Goal: Use online tool/utility: Use online tool/utility

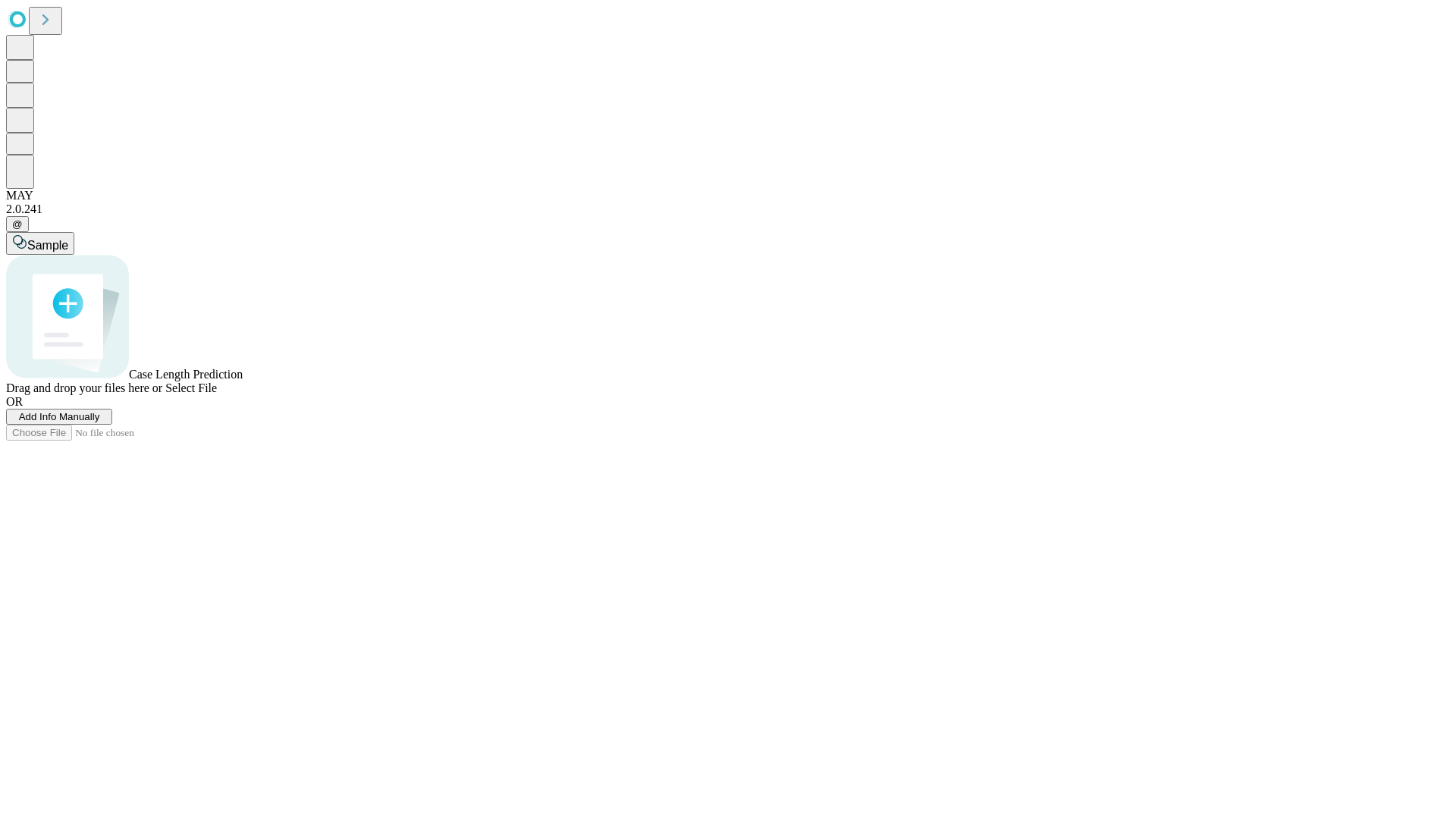
click at [100, 422] on span "Add Info Manually" at bounding box center [59, 416] width 81 height 12
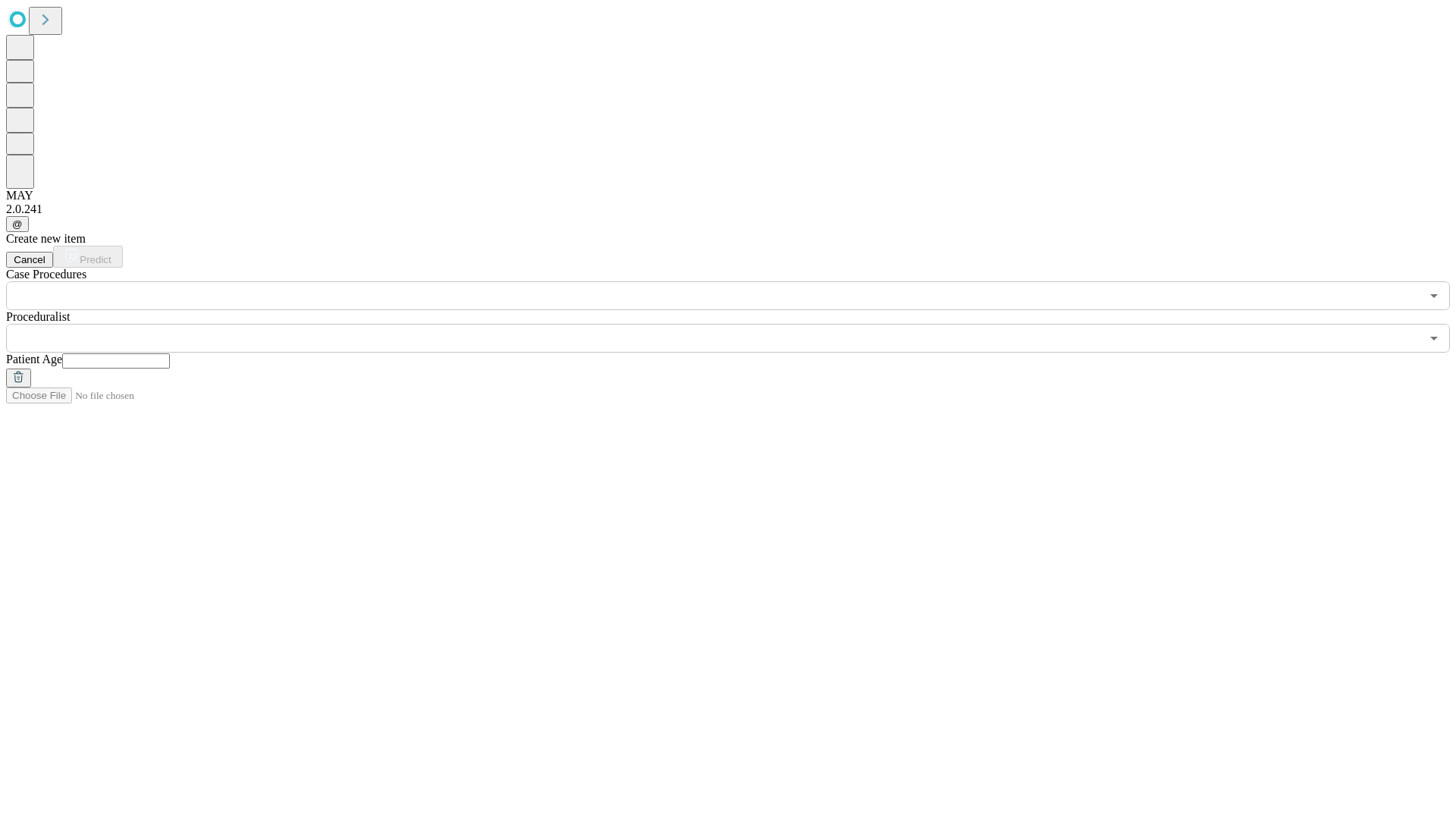
click at [170, 354] on input "text" at bounding box center [116, 361] width 108 height 15
type input "**"
click at [739, 324] on input "text" at bounding box center [714, 338] width 1415 height 29
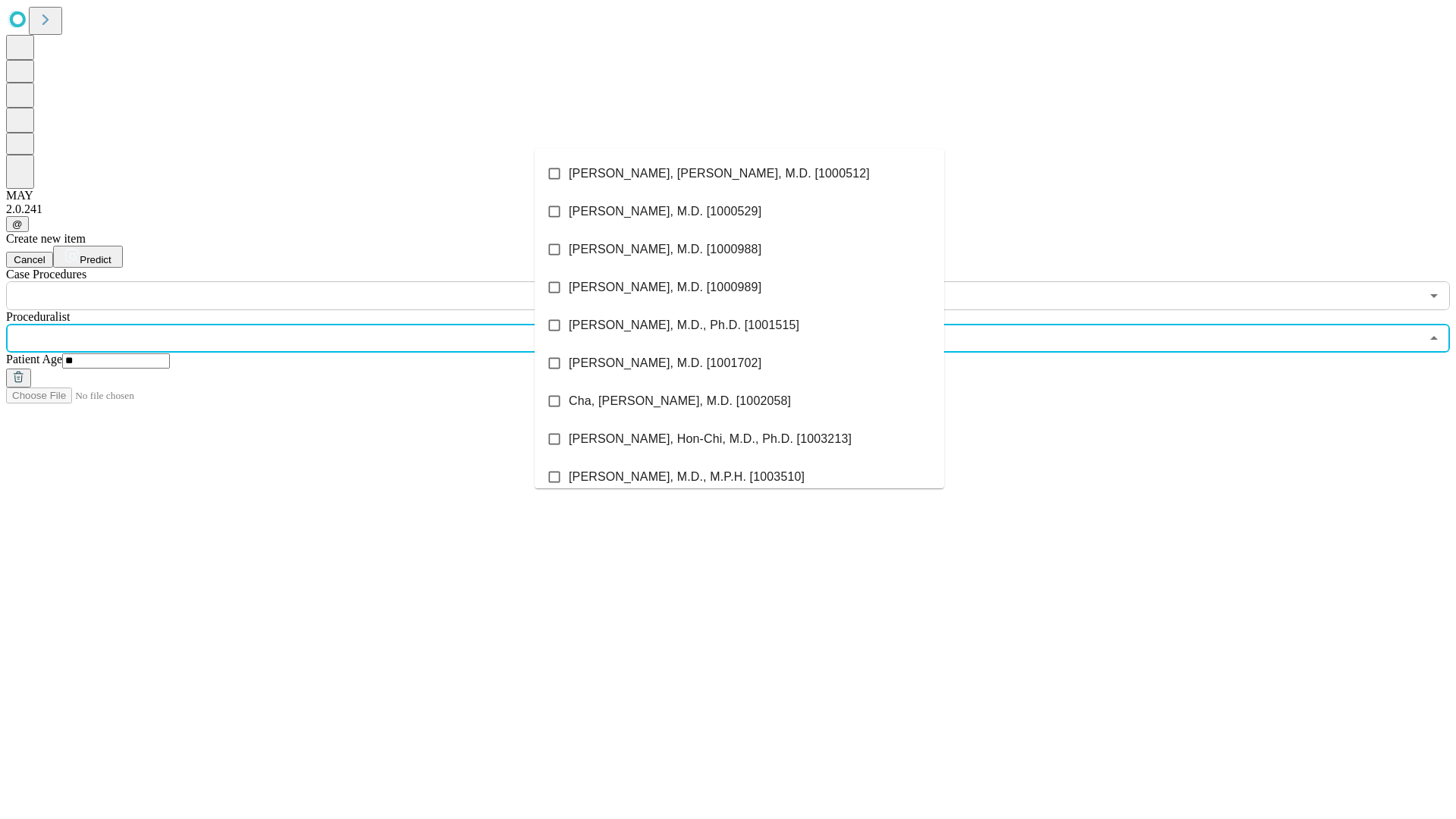
click at [739, 173] on li "[PERSON_NAME], [PERSON_NAME], M.D. [1000512]" at bounding box center [739, 173] width 410 height 38
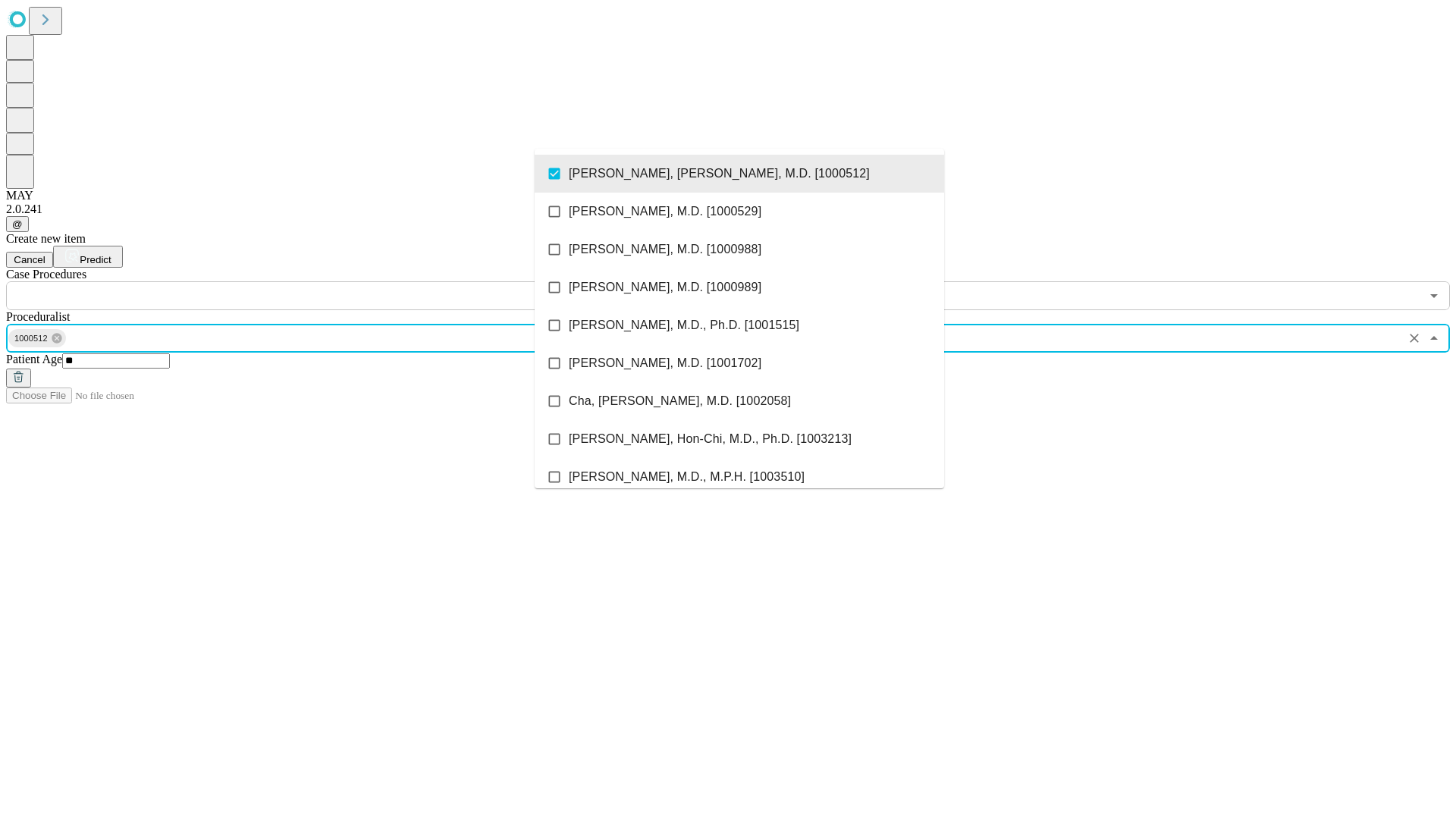
click at [319, 281] on input "text" at bounding box center [714, 295] width 1415 height 29
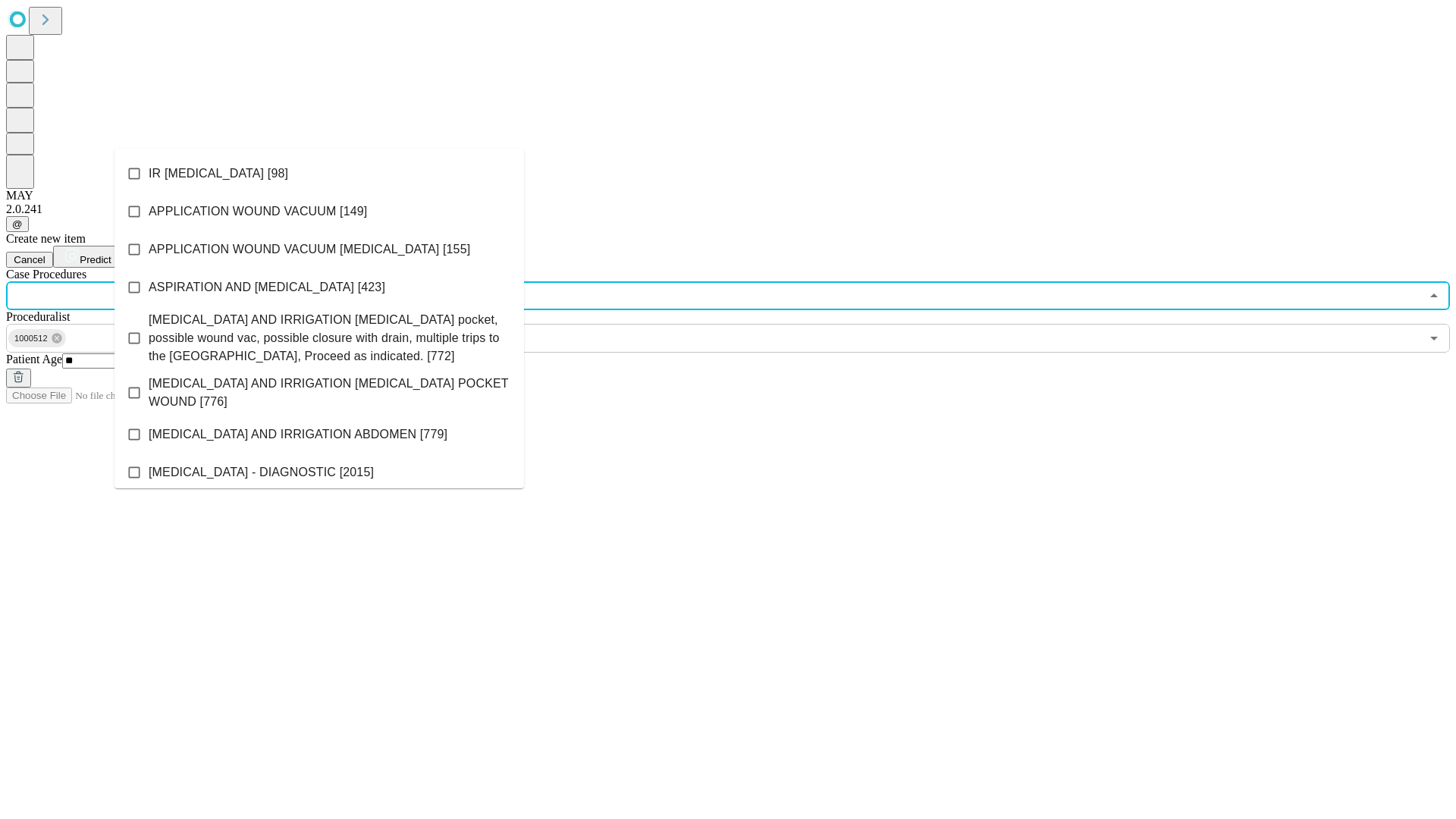
click at [319, 173] on li "IR [MEDICAL_DATA] [98]" at bounding box center [319, 173] width 410 height 38
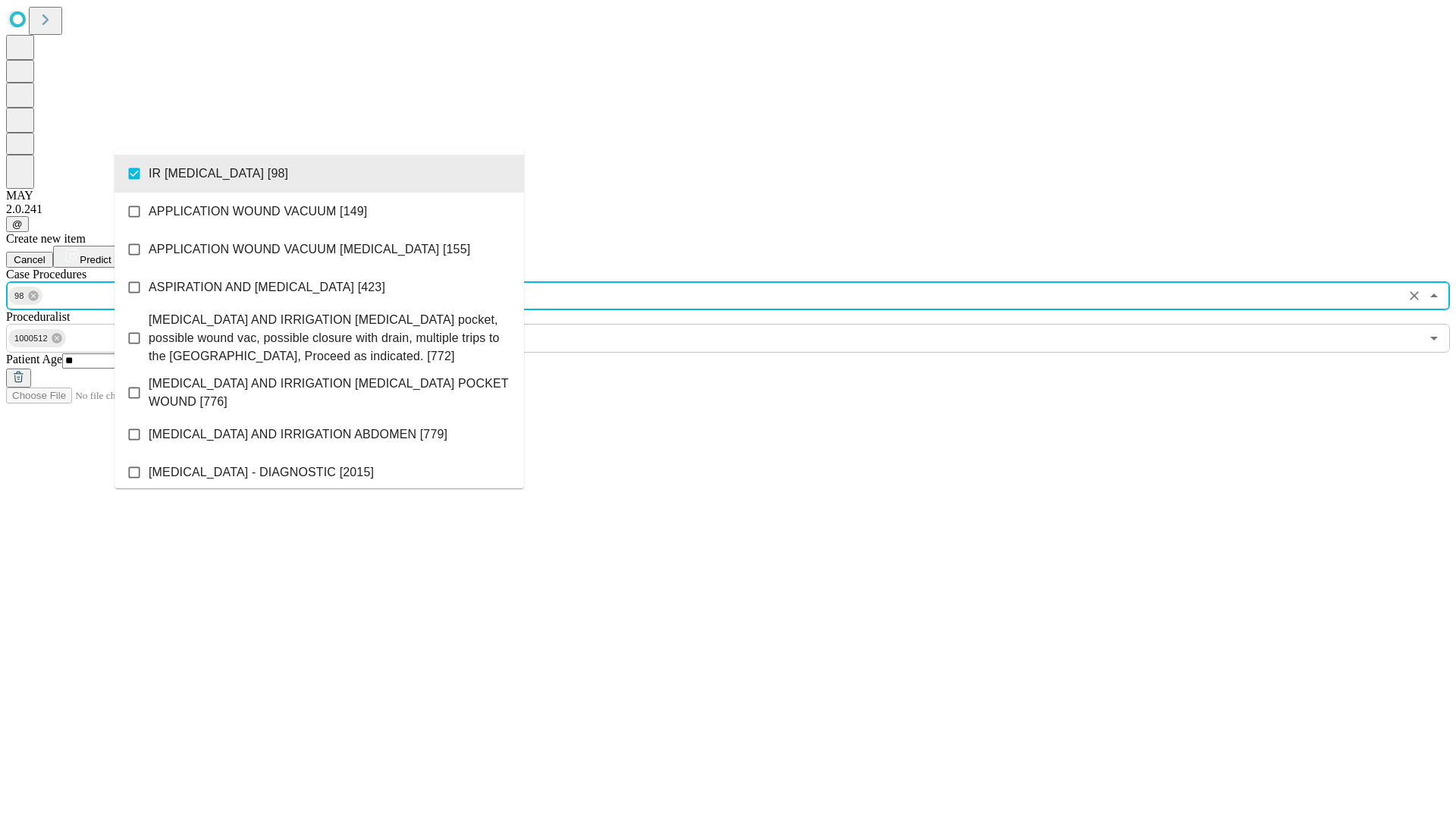
click at [111, 254] on span "Predict" at bounding box center [95, 259] width 31 height 12
